Goal: Task Accomplishment & Management: Manage account settings

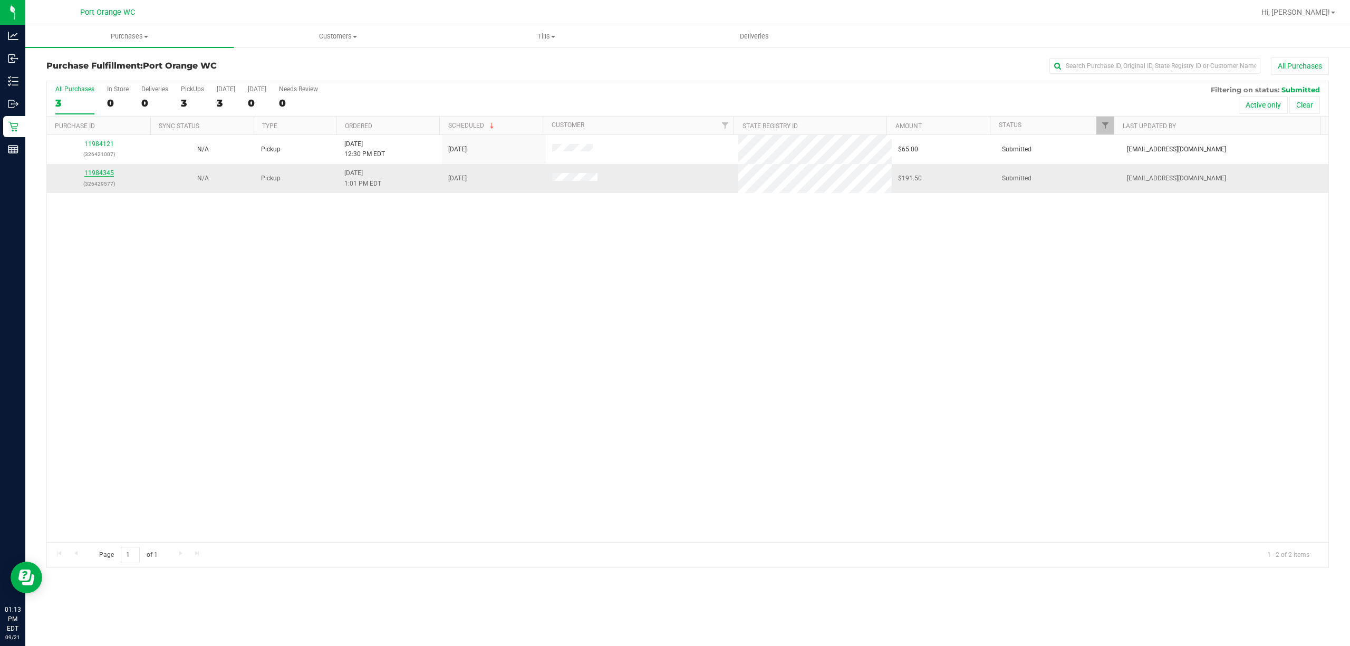
click at [91, 173] on link "11984345" at bounding box center [99, 172] width 30 height 7
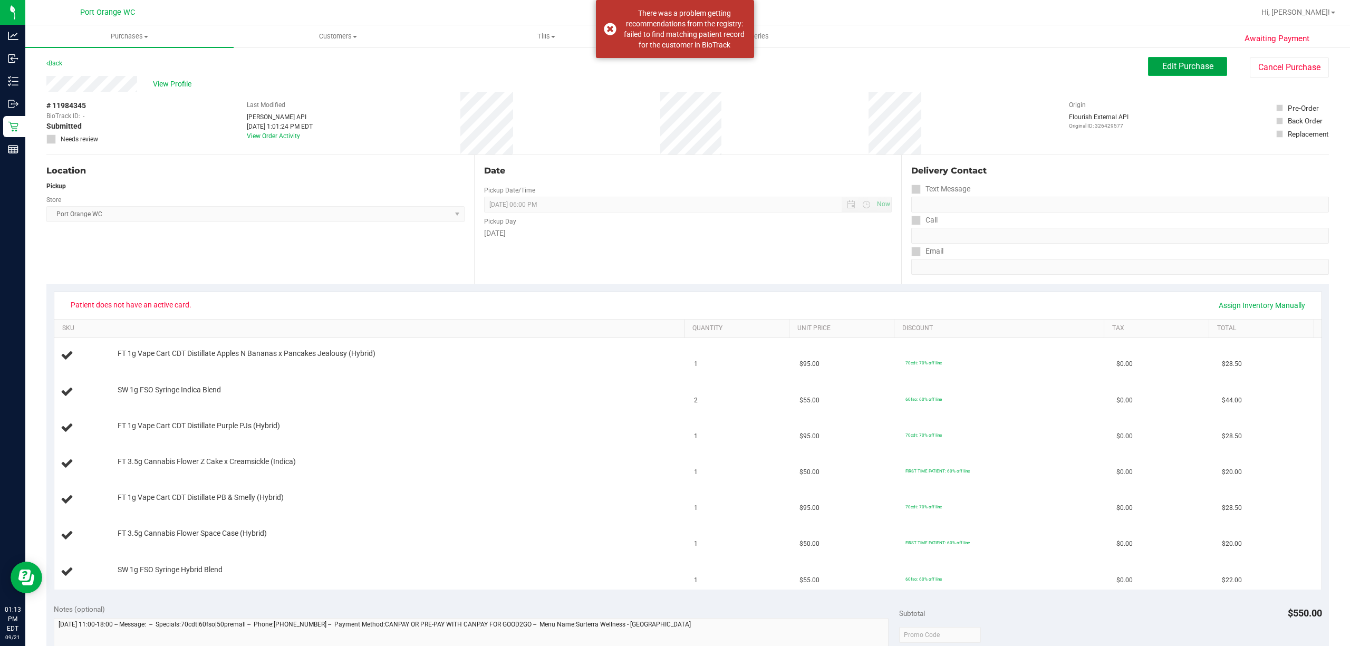
click at [1178, 69] on span "Edit Purchase" at bounding box center [1188, 66] width 51 height 10
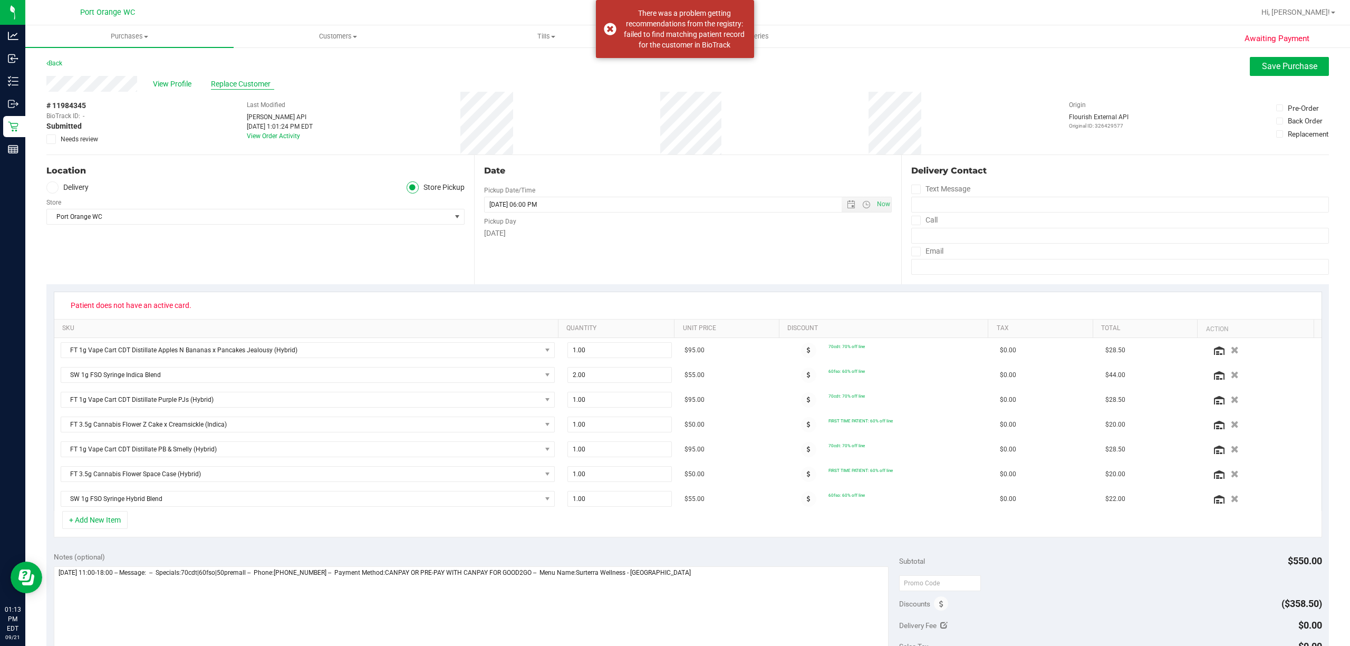
click at [228, 81] on span "Replace Customer" at bounding box center [242, 84] width 63 height 11
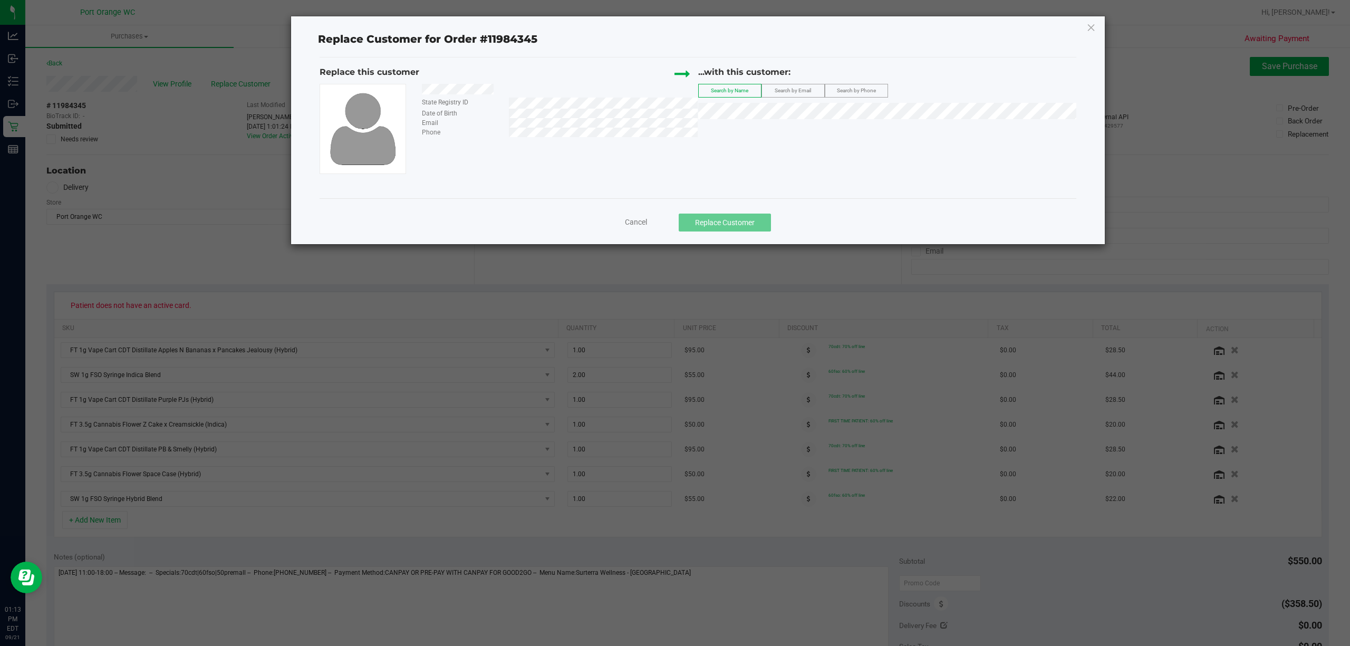
click at [807, 84] on div "Search by Email" at bounding box center [793, 91] width 63 height 14
click at [806, 89] on span "Search by Email" at bounding box center [793, 91] width 36 height 6
click at [741, 131] on span "[PERSON_NAME]" at bounding box center [733, 131] width 56 height 8
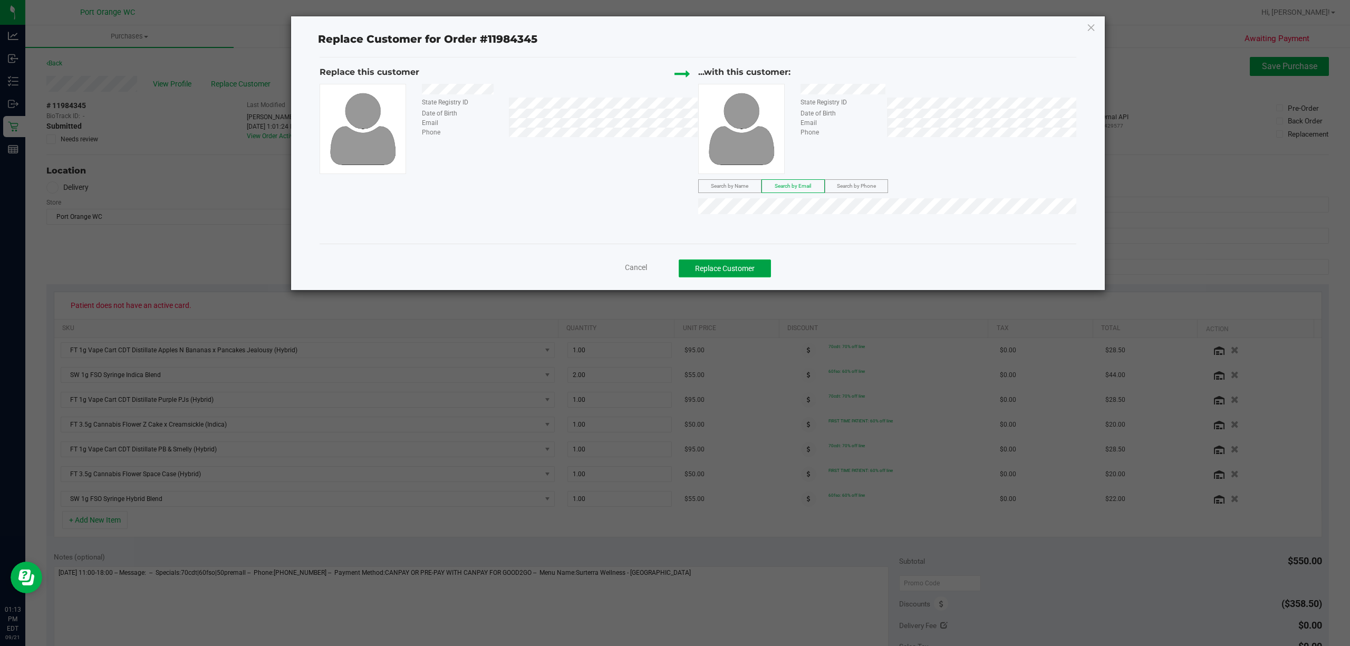
click at [716, 264] on button "Replace Customer" at bounding box center [725, 269] width 92 height 18
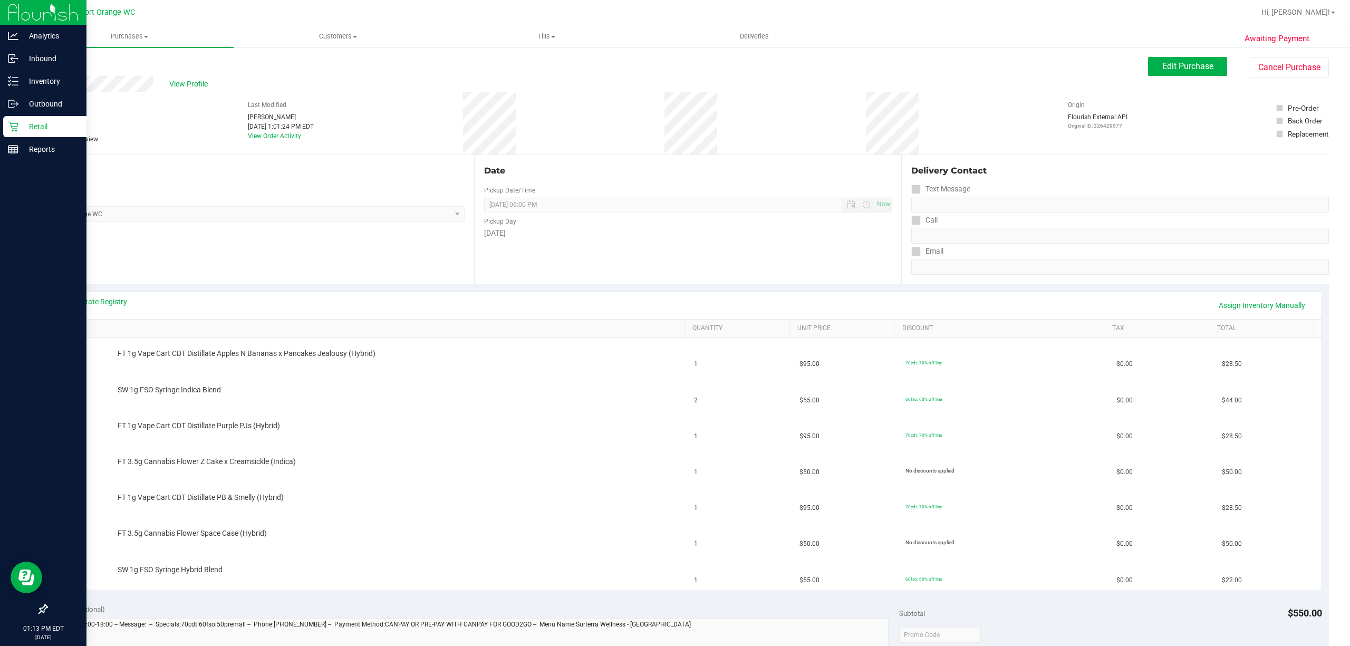
click at [11, 131] on icon at bounding box center [13, 126] width 11 height 11
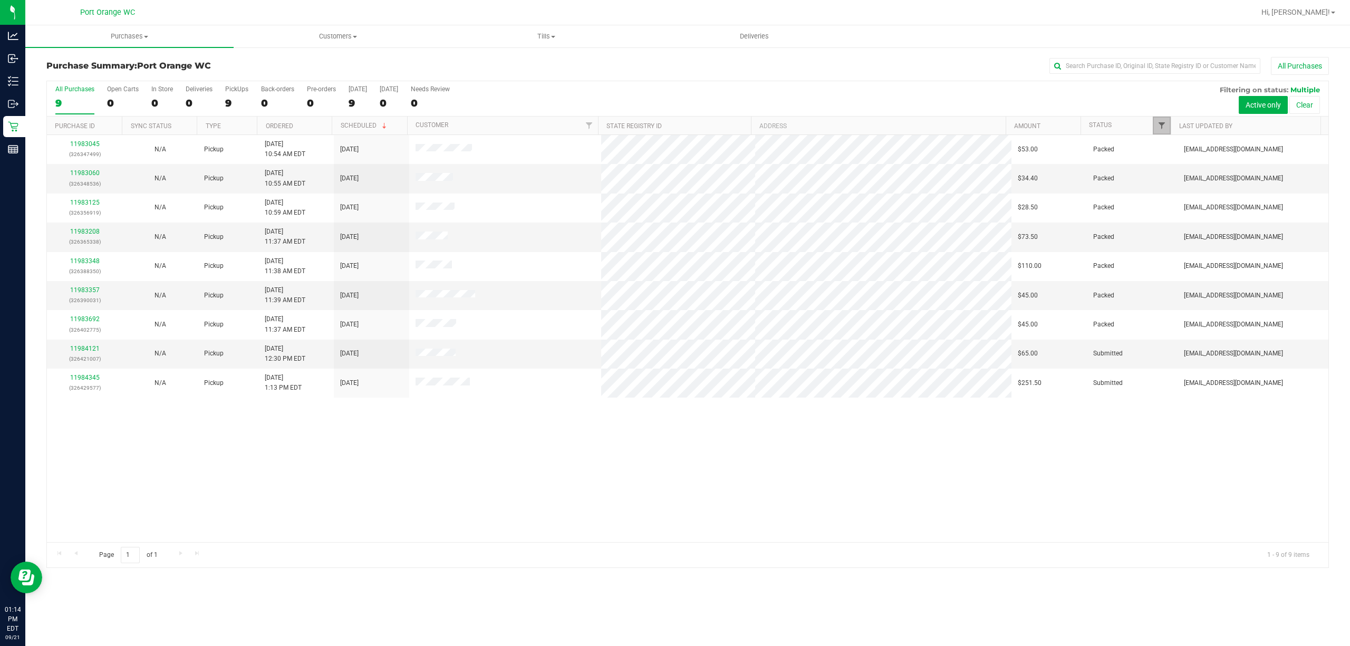
click at [1162, 126] on span "Filter" at bounding box center [1162, 125] width 8 height 8
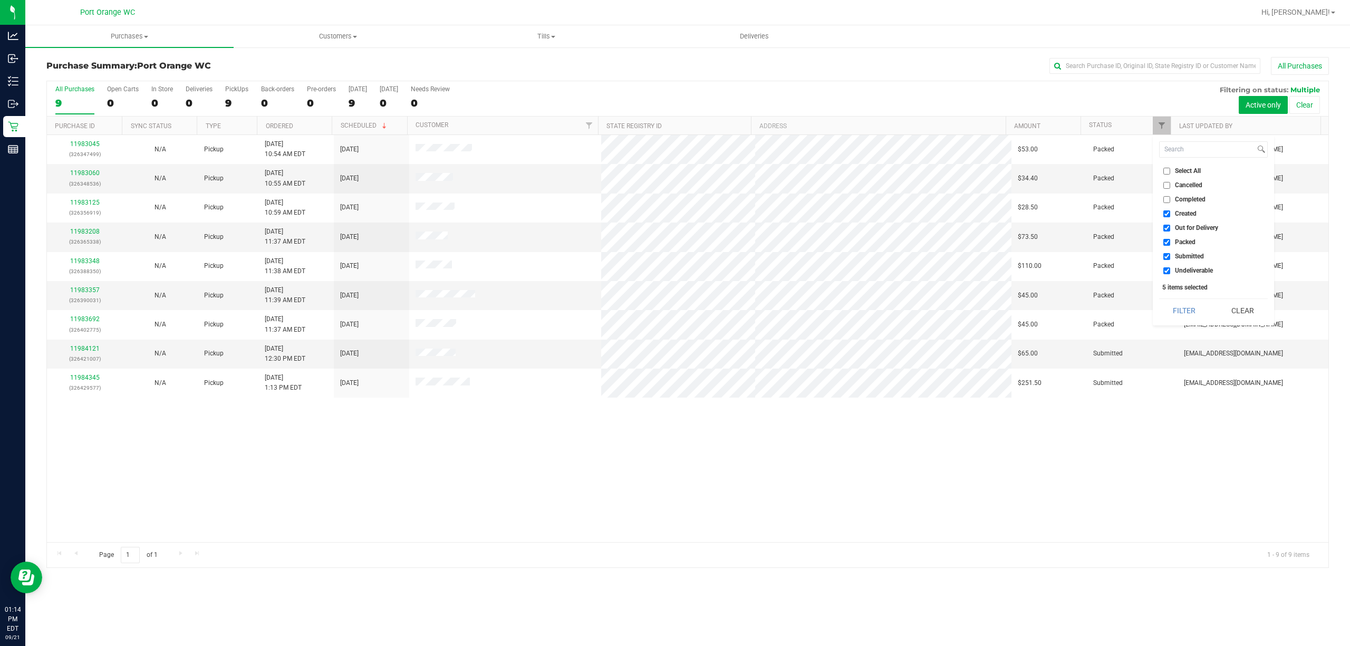
click at [1186, 214] on span "Created" at bounding box center [1186, 213] width 22 height 6
click at [1171, 214] on input "Created" at bounding box center [1167, 213] width 7 height 7
checkbox input "false"
click at [1182, 231] on span "Out for Delivery" at bounding box center [1196, 228] width 43 height 6
click at [1171, 231] on input "Out for Delivery" at bounding box center [1167, 228] width 7 height 7
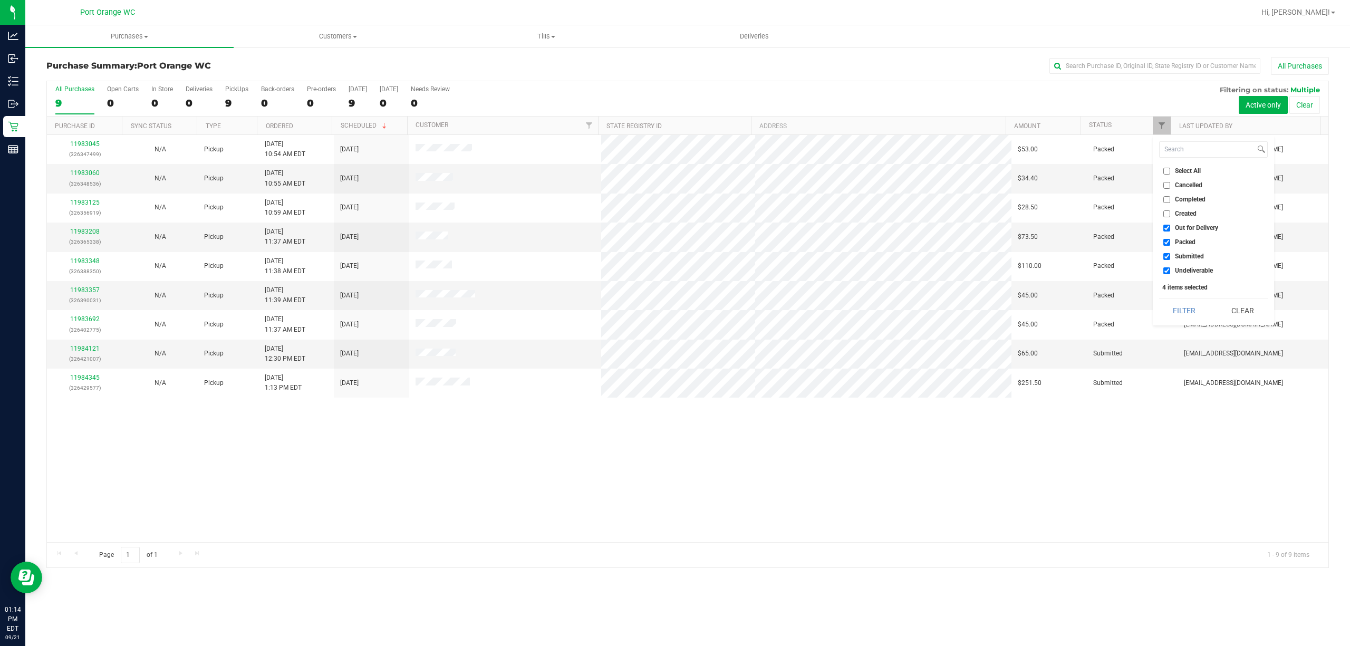
checkbox input "false"
click at [1186, 242] on span "Packed" at bounding box center [1185, 242] width 21 height 6
click at [1171, 242] on input "Packed" at bounding box center [1167, 242] width 7 height 7
checkbox input "false"
click at [1195, 271] on span "Undeliverable" at bounding box center [1194, 270] width 38 height 6
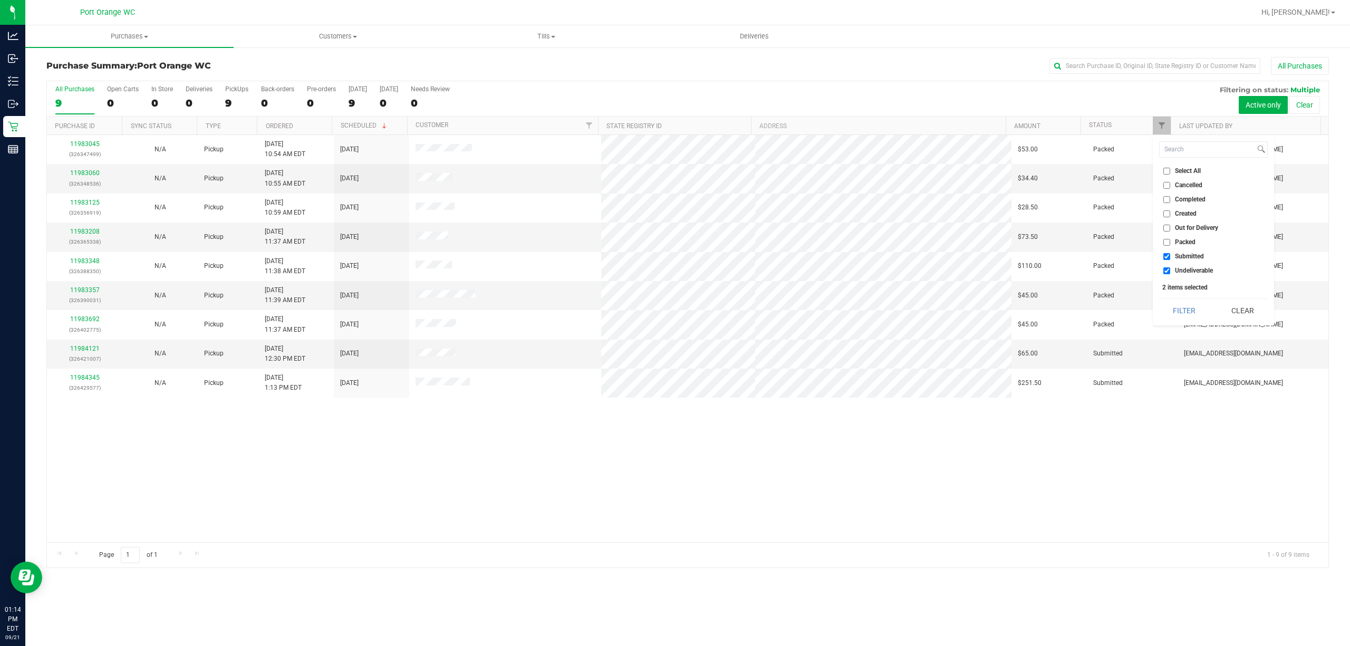
click at [1171, 271] on input "Undeliverable" at bounding box center [1167, 270] width 7 height 7
checkbox input "false"
click at [1187, 311] on button "Filter" at bounding box center [1185, 310] width 51 height 23
